Goal: Register for event/course

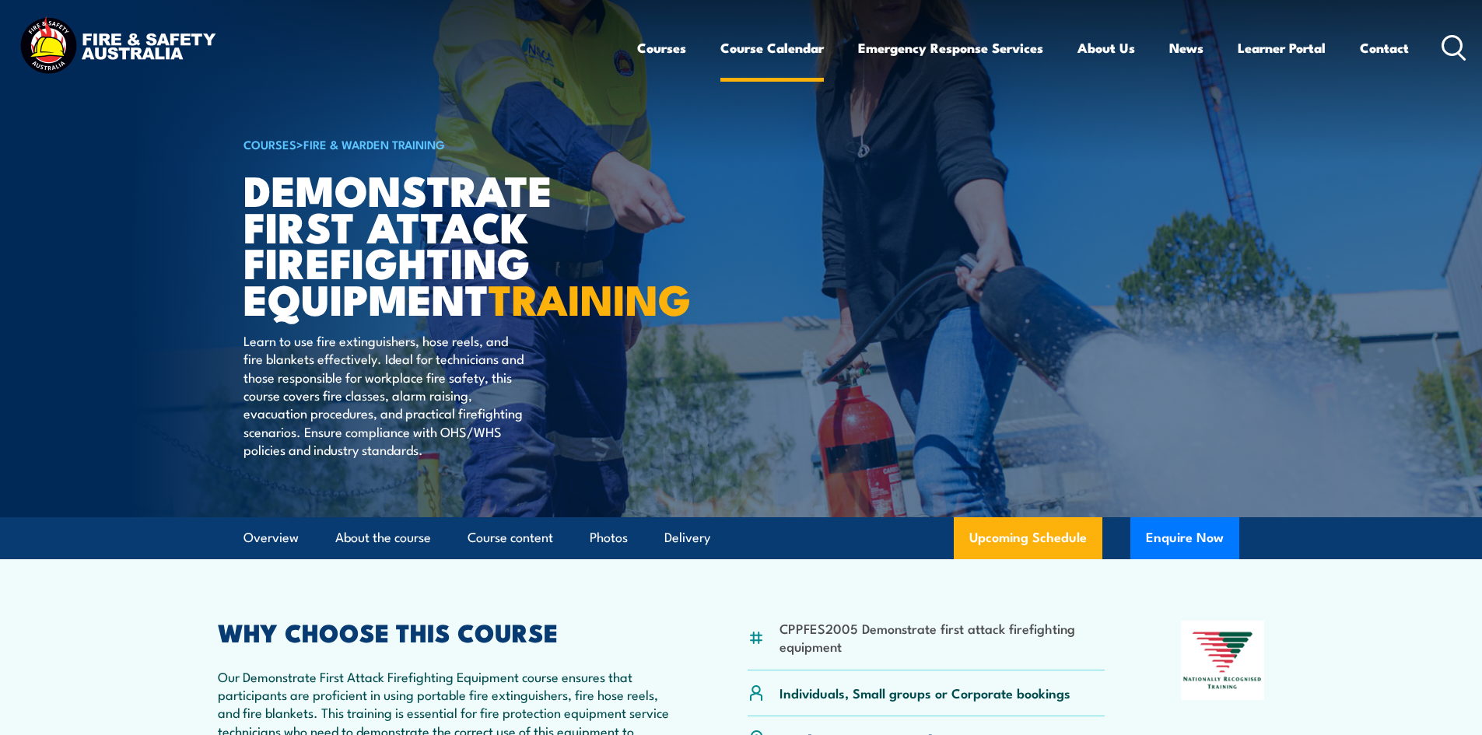
click at [762, 49] on link "Course Calendar" at bounding box center [773, 47] width 104 height 41
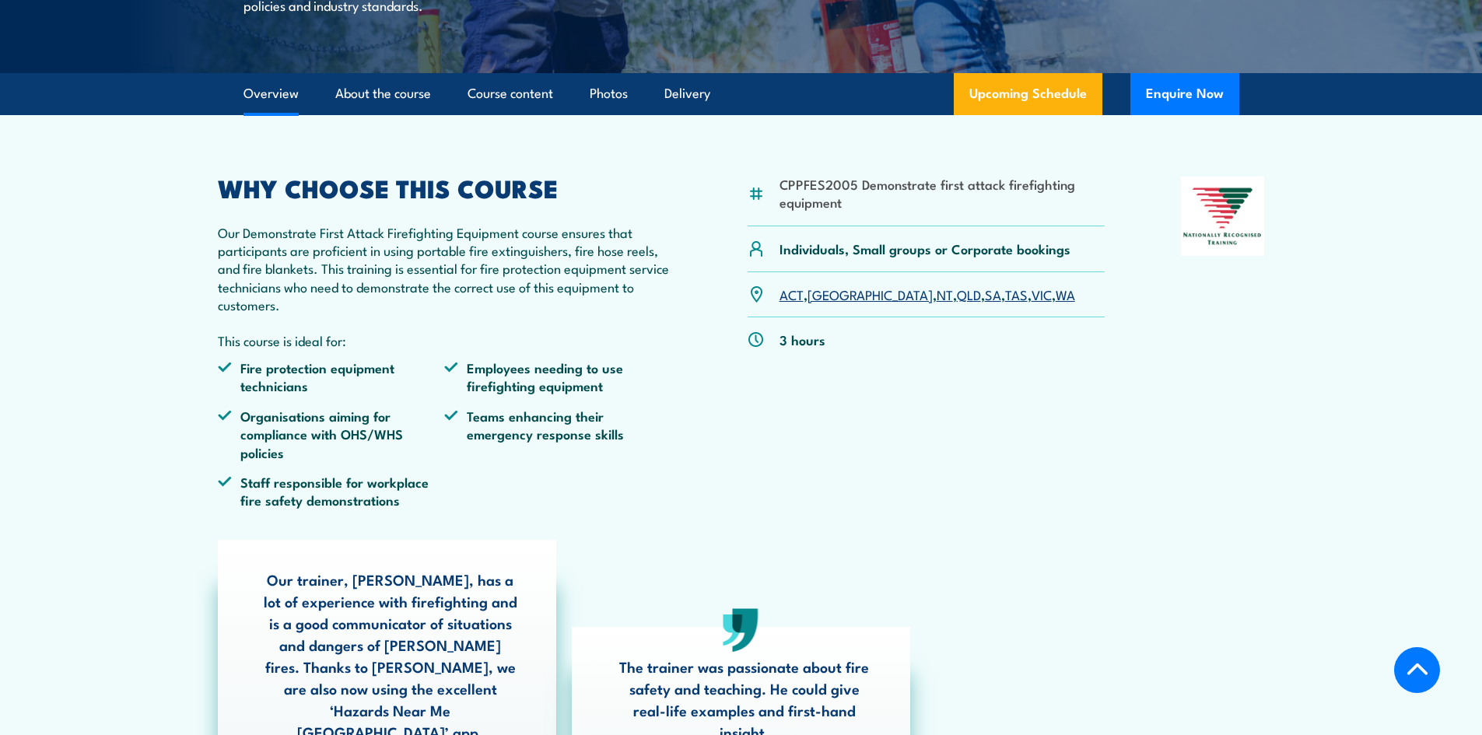
scroll to position [467, 0]
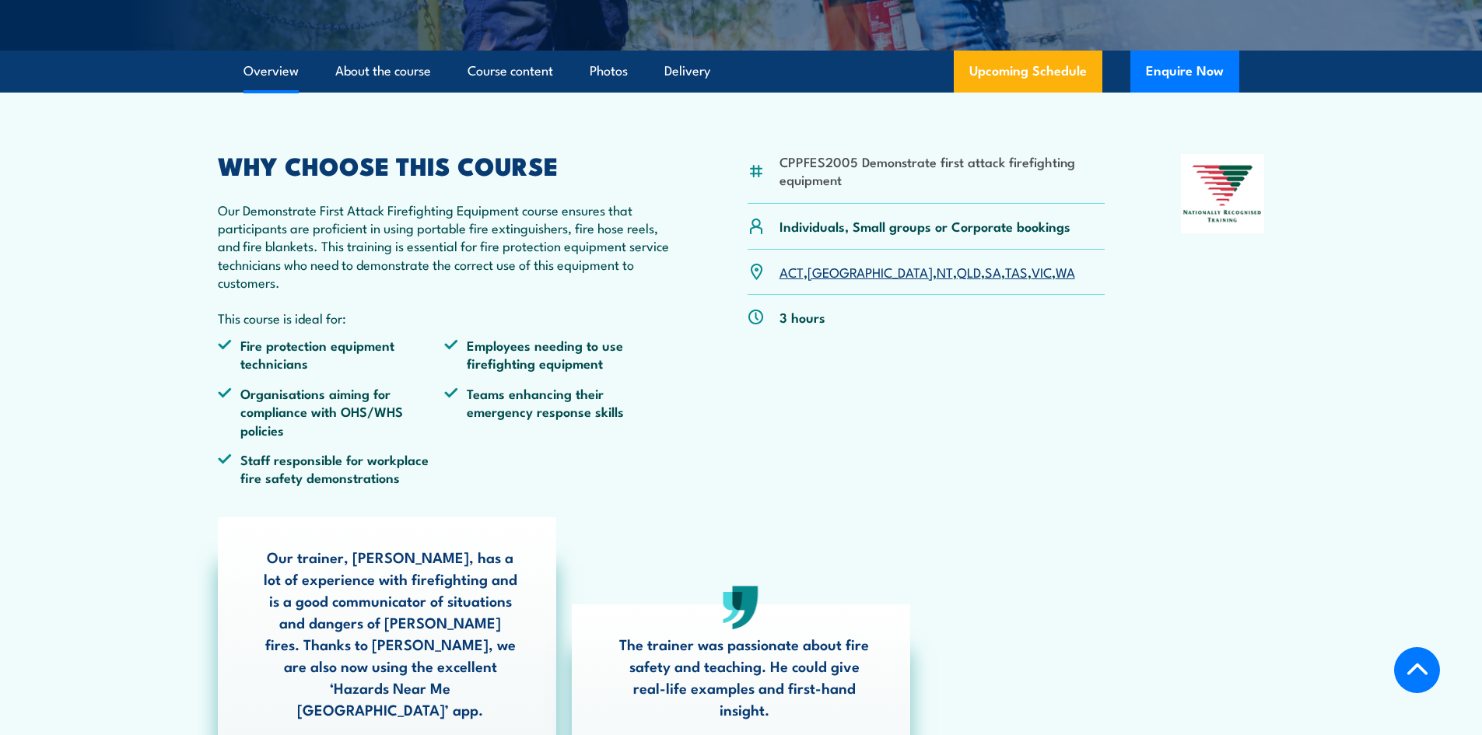
click at [1056, 281] on link "WA" at bounding box center [1065, 271] width 19 height 19
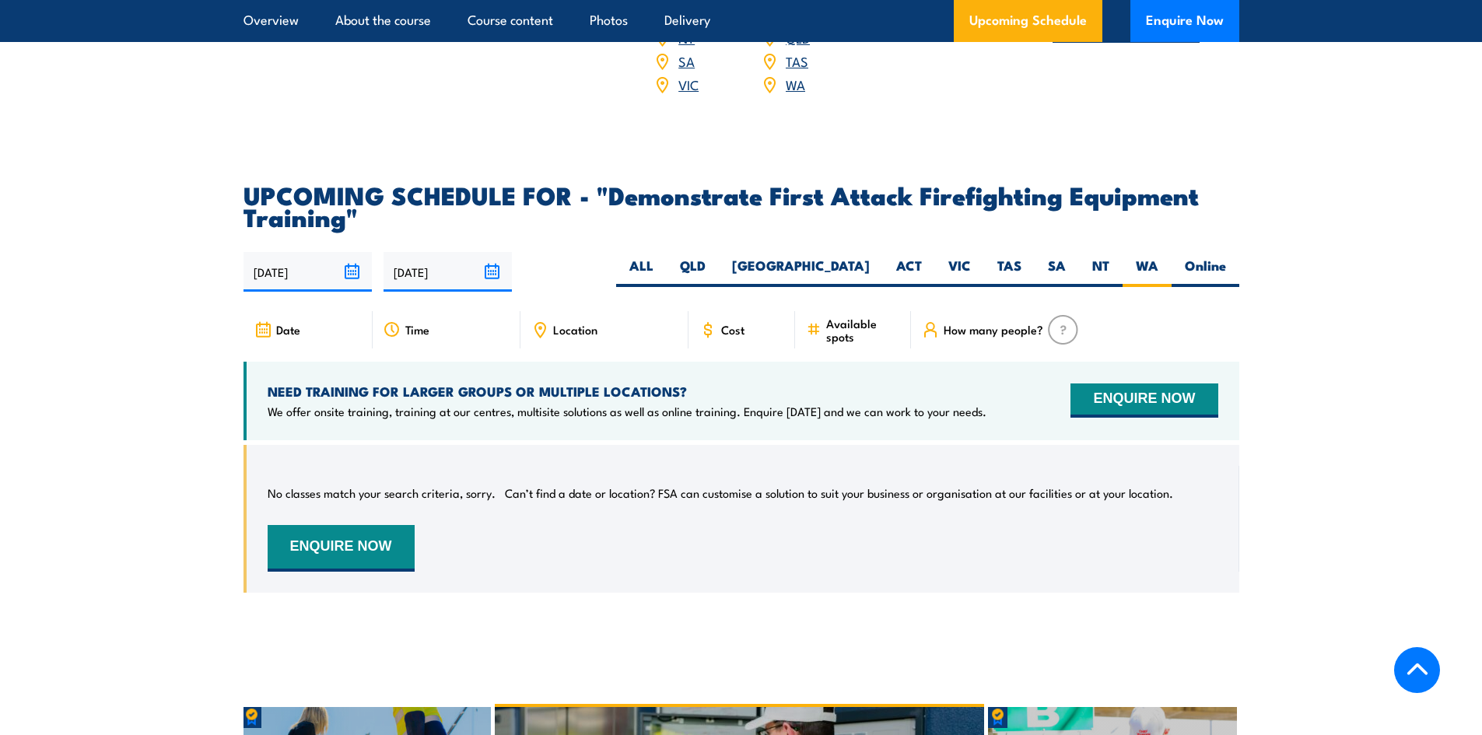
scroll to position [2666, 0]
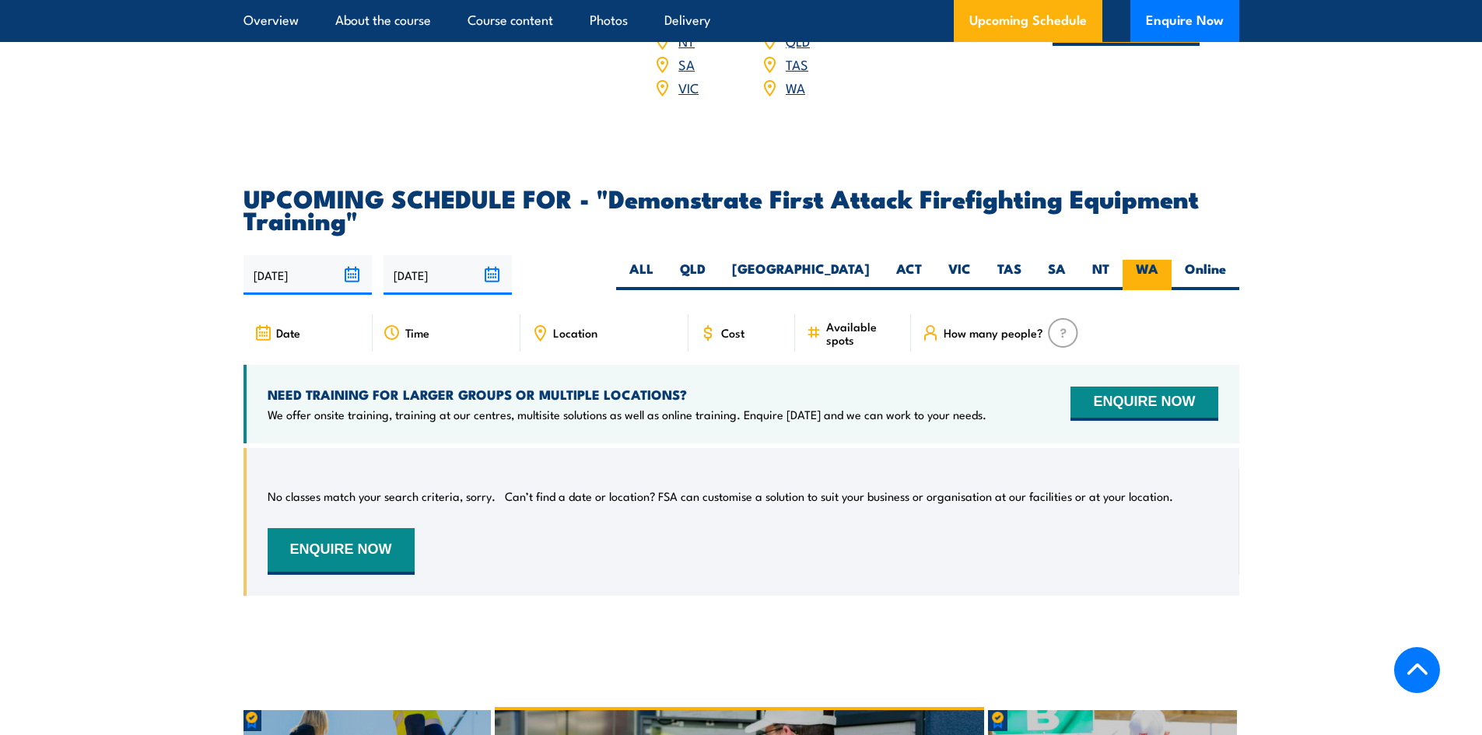
click at [1147, 260] on label "WA" at bounding box center [1147, 275] width 49 height 30
click at [1159, 260] on input "WA" at bounding box center [1164, 265] width 10 height 10
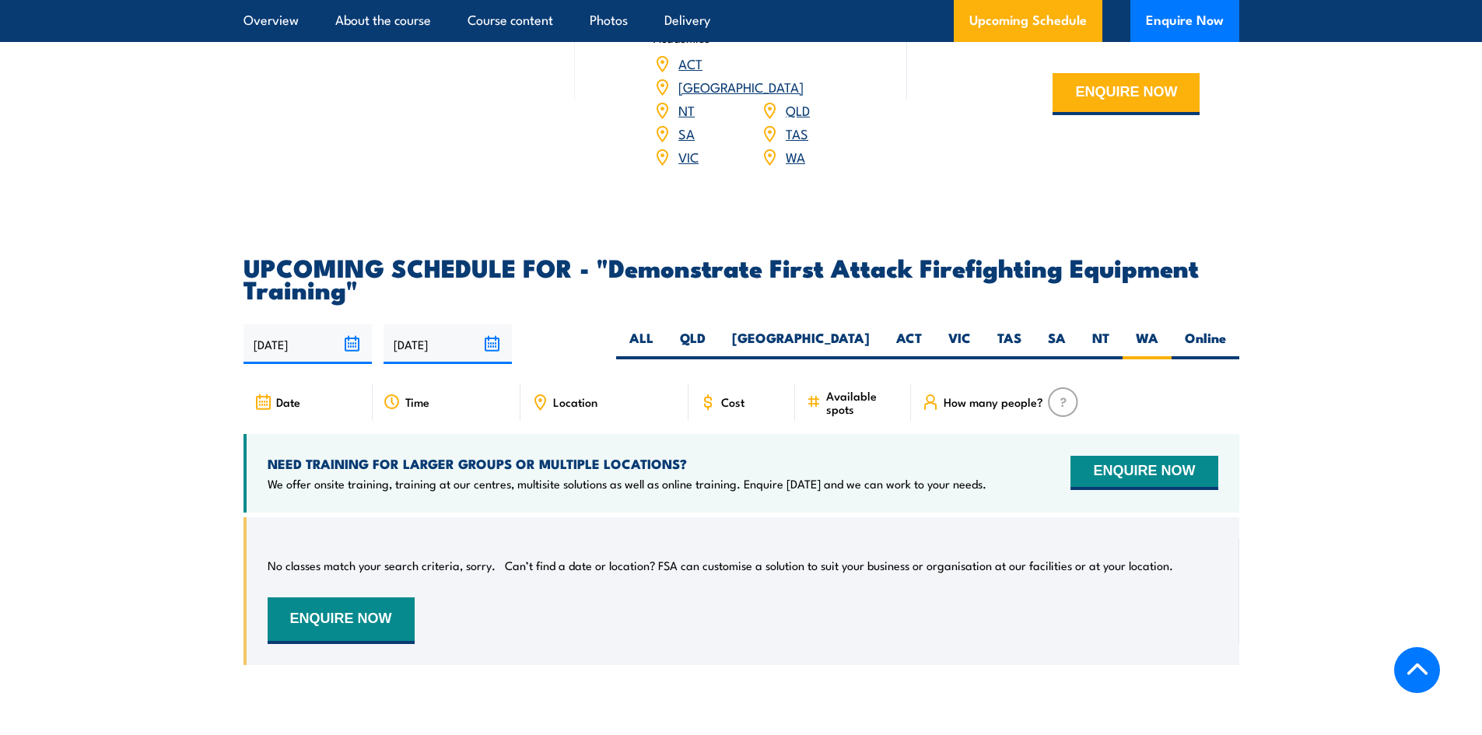
scroll to position [2588, 0]
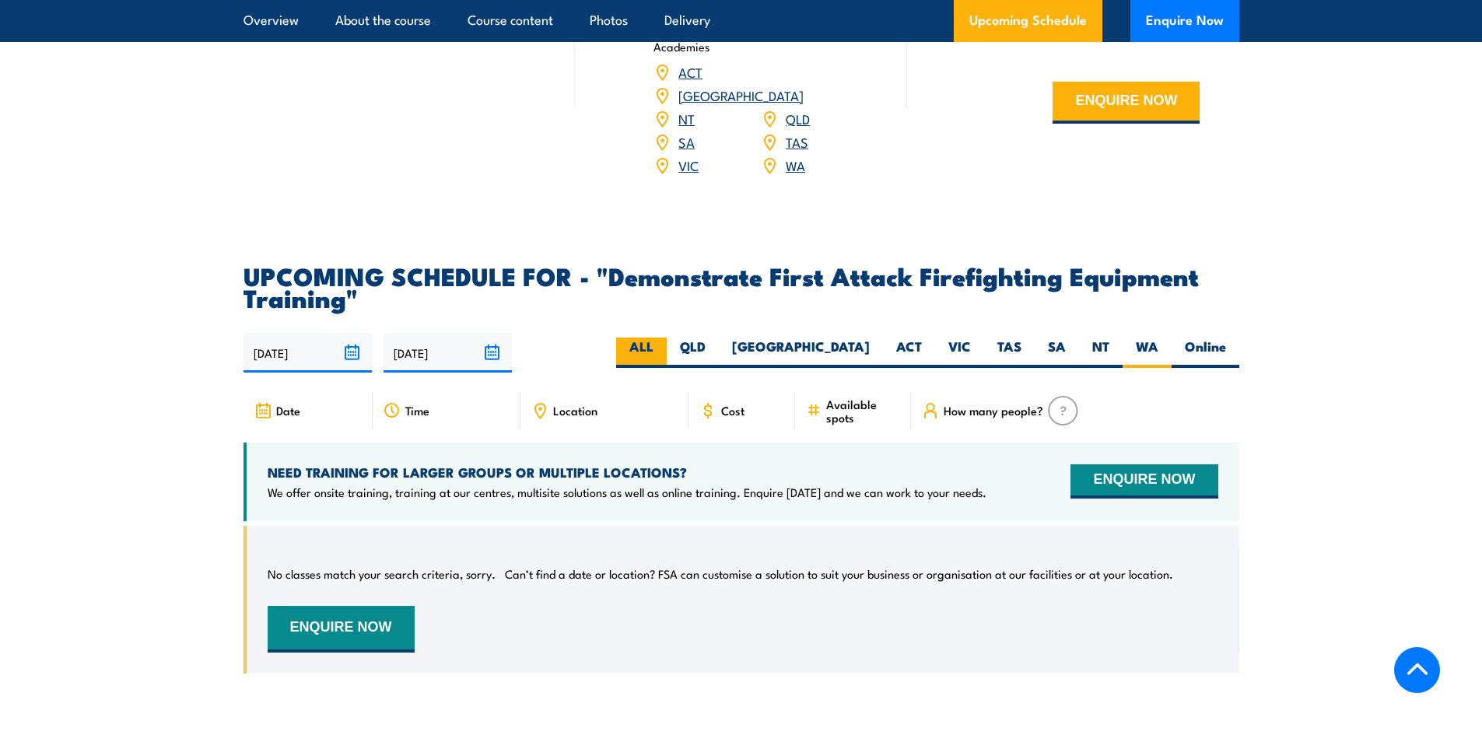
click at [667, 338] on label "ALL" at bounding box center [641, 353] width 51 height 30
click at [664, 338] on input "ALL" at bounding box center [659, 343] width 10 height 10
radio input "true"
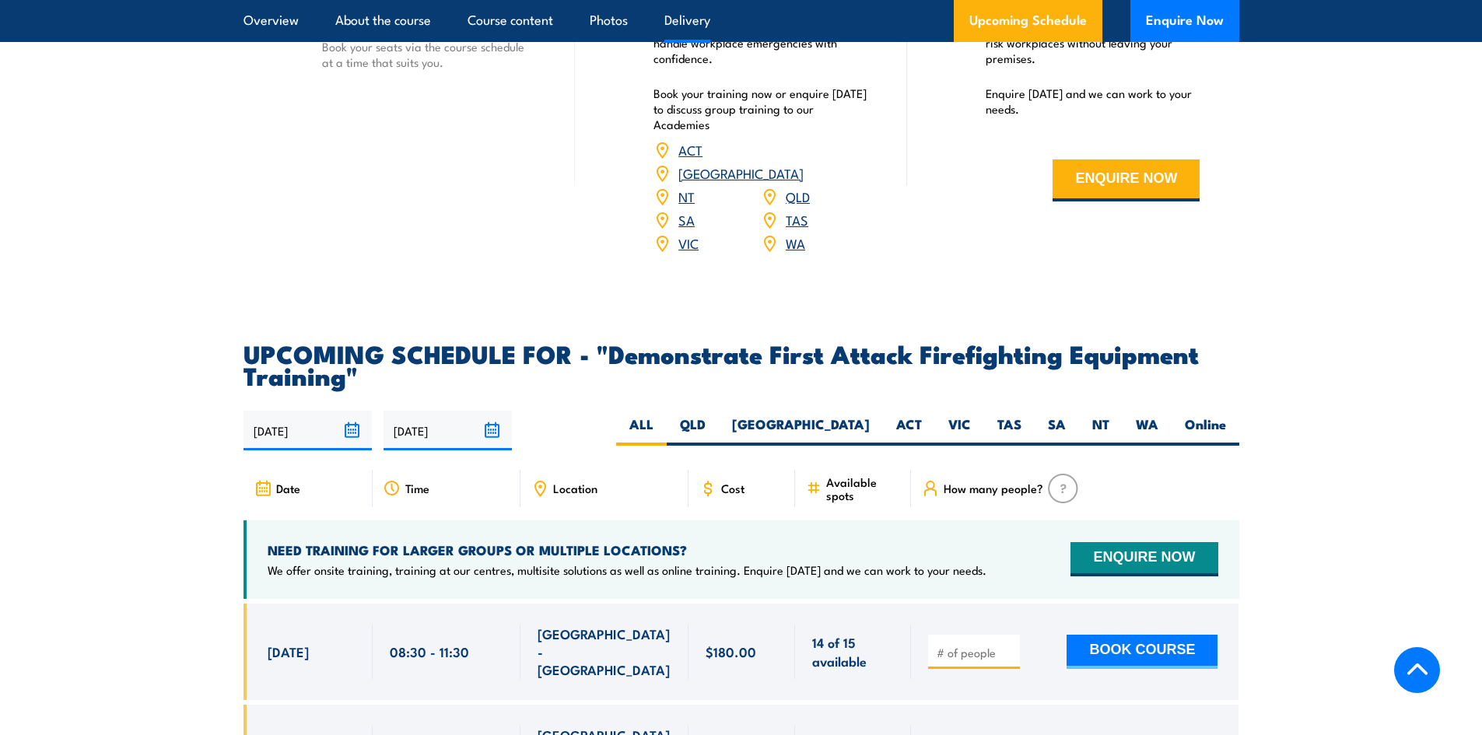
scroll to position [2277, 0]
